Goal: Use online tool/utility

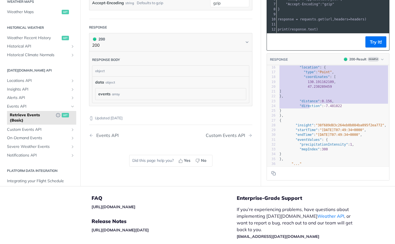
type textarea "{ "insight": "fires", "startTime": "[DATE]T18:12:00Z", "endTime": "[DATE]T15:06…"
drag, startPoint x: 292, startPoint y: 83, endPoint x: 308, endPoint y: 110, distance: 31.9
click at [308, 110] on div "1 { 2 "data" : { 3 "events" : [ 4 { 5 "insight" : "fires" , 6 "startTime" : "[D…" at bounding box center [333, 87] width 111 height 188
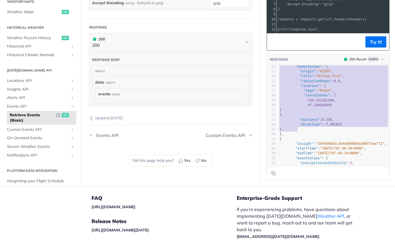
click at [284, 116] on span "}," at bounding box center [282, 115] width 4 height 4
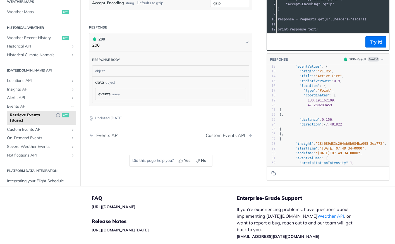
click at [284, 116] on span "}," at bounding box center [282, 115] width 4 height 4
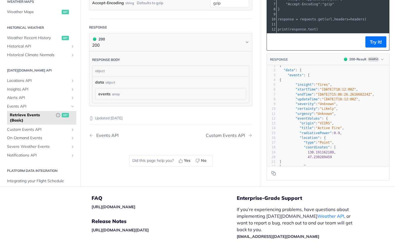
click at [293, 76] on span ""events"" at bounding box center [296, 75] width 16 height 4
click at [299, 70] on span ""data" : {" at bounding box center [291, 70] width 22 height 4
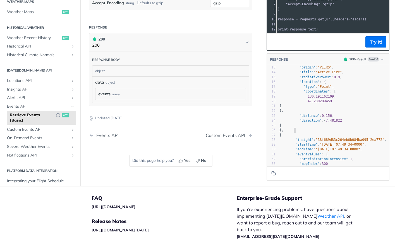
click at [284, 130] on span "}," at bounding box center [282, 130] width 4 height 4
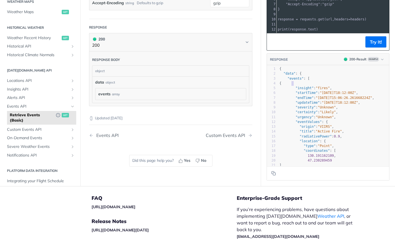
type textarea "{ ""
drag, startPoint x: 292, startPoint y: 83, endPoint x: 297, endPoint y: 88, distance: 6.7
click at [297, 88] on div "1 { 2 "data" : { 3 "events" : [ 4 { 5 "insight" : "fires" , 6 "startTime" : "[D…" at bounding box center [333, 160] width 111 height 188
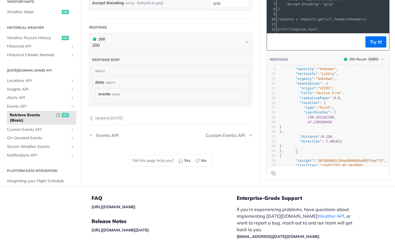
click at [298, 151] on pre "}," at bounding box center [333, 151] width 111 height 5
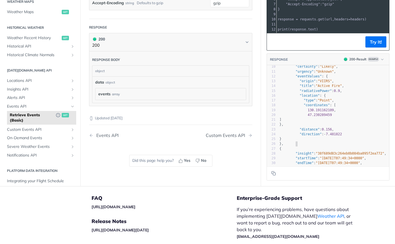
click at [284, 145] on span "}," at bounding box center [282, 144] width 4 height 4
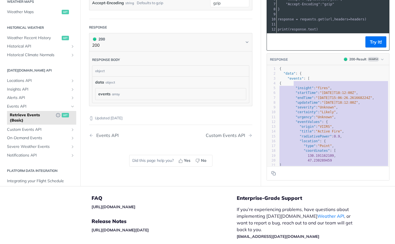
type textarea "{ "insight": "fires", "startTime": "[DATE]T18:12:00Z", "endTime": "[DATE]T15:06…"
drag, startPoint x: 295, startPoint y: 144, endPoint x: 292, endPoint y: 82, distance: 61.2
click at [292, 82] on div "1 { 2 "data" : { 3 "events" : [ 4 { 5 "insight" : "fires" , 6 "startTime" : "[D…" at bounding box center [333, 160] width 111 height 188
